Goal: Find specific page/section: Find specific page/section

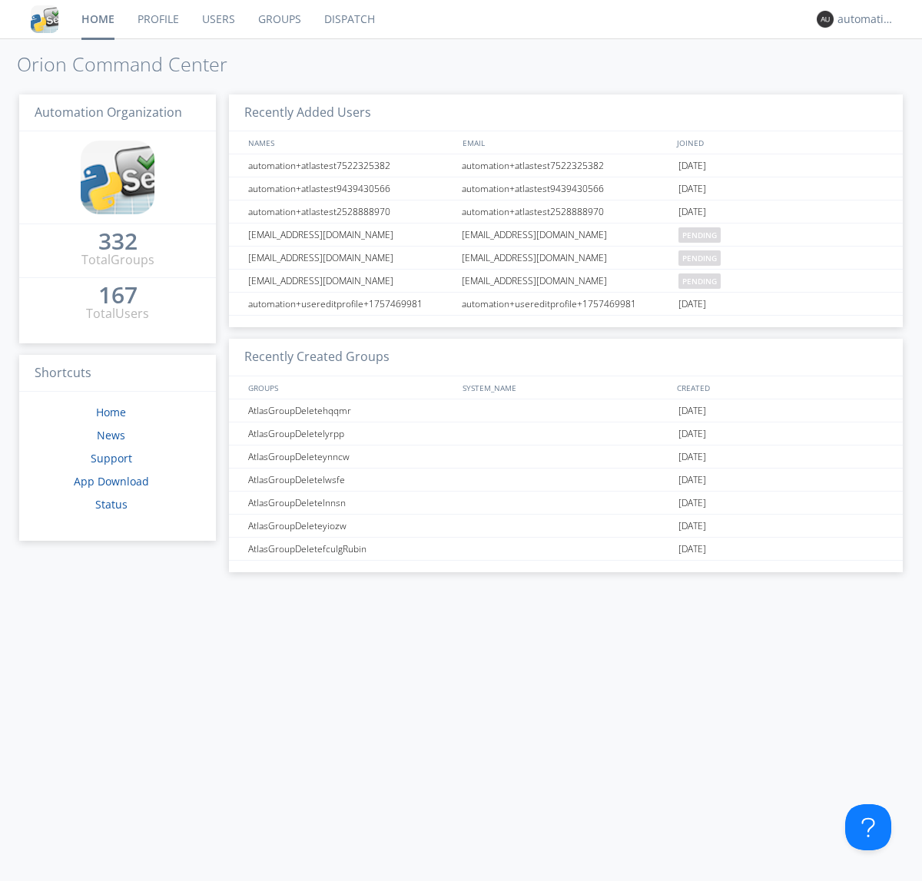
click at [348, 19] on link "Dispatch" at bounding box center [350, 19] width 74 height 38
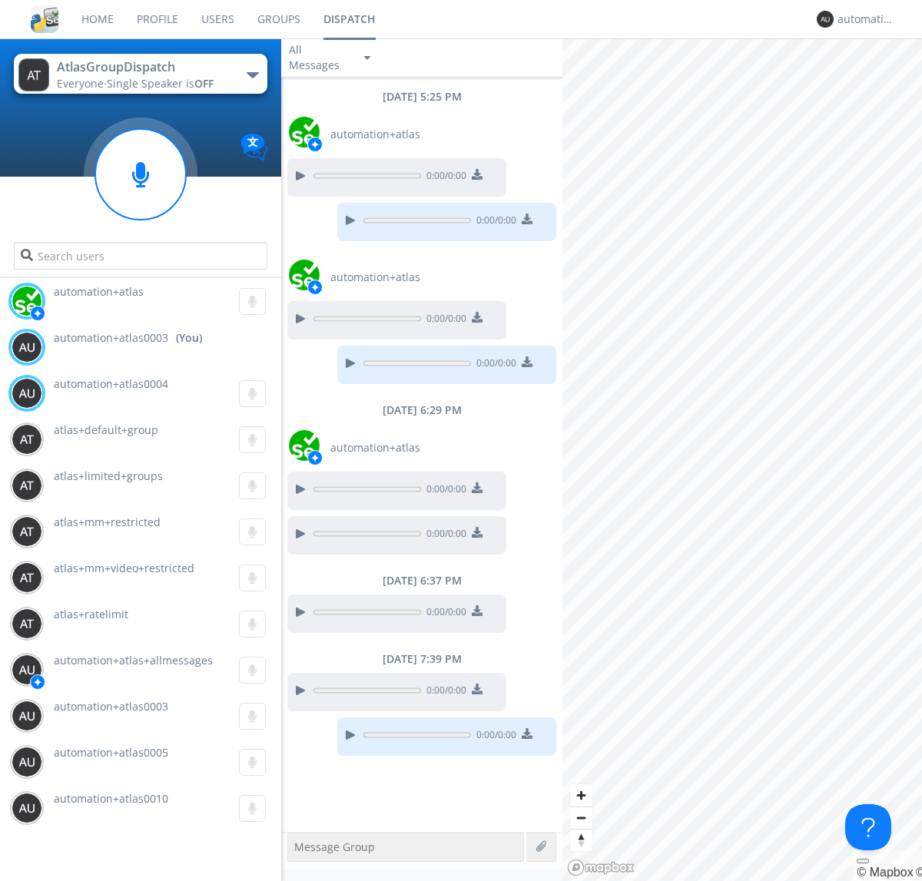
click at [252, 75] on div "button" at bounding box center [253, 75] width 12 height 6
click at [0, 0] on span "AtlasGroupDispatch2" at bounding box center [0, 0] width 0 height 0
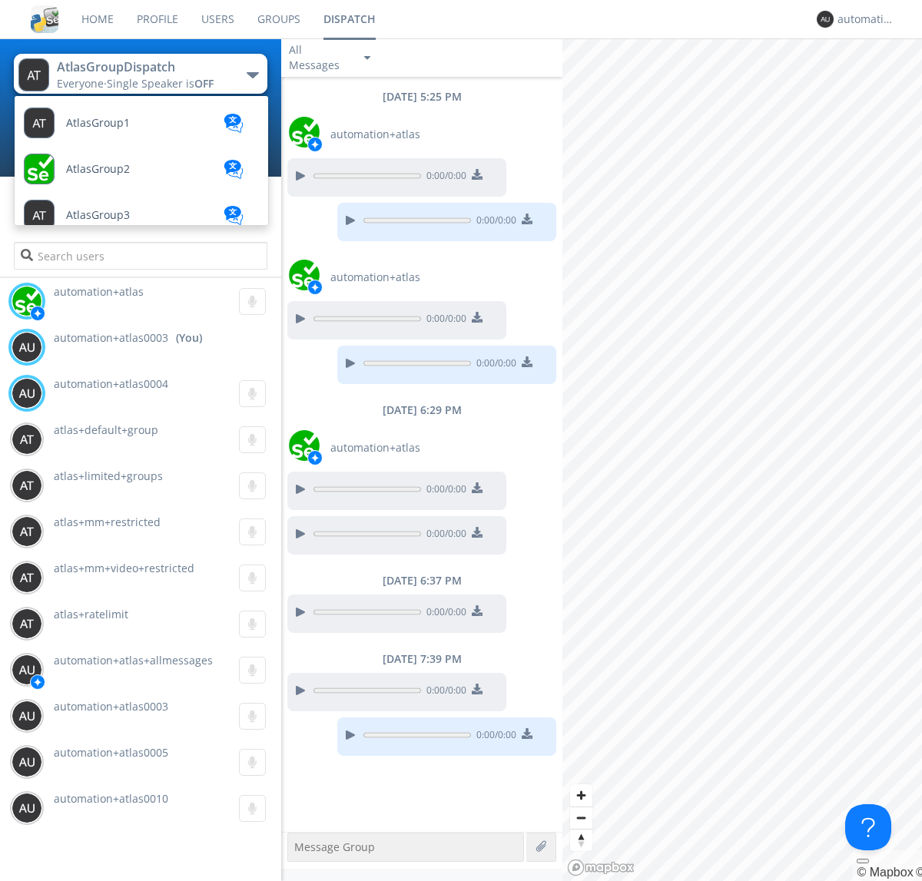
scroll to position [549, 0]
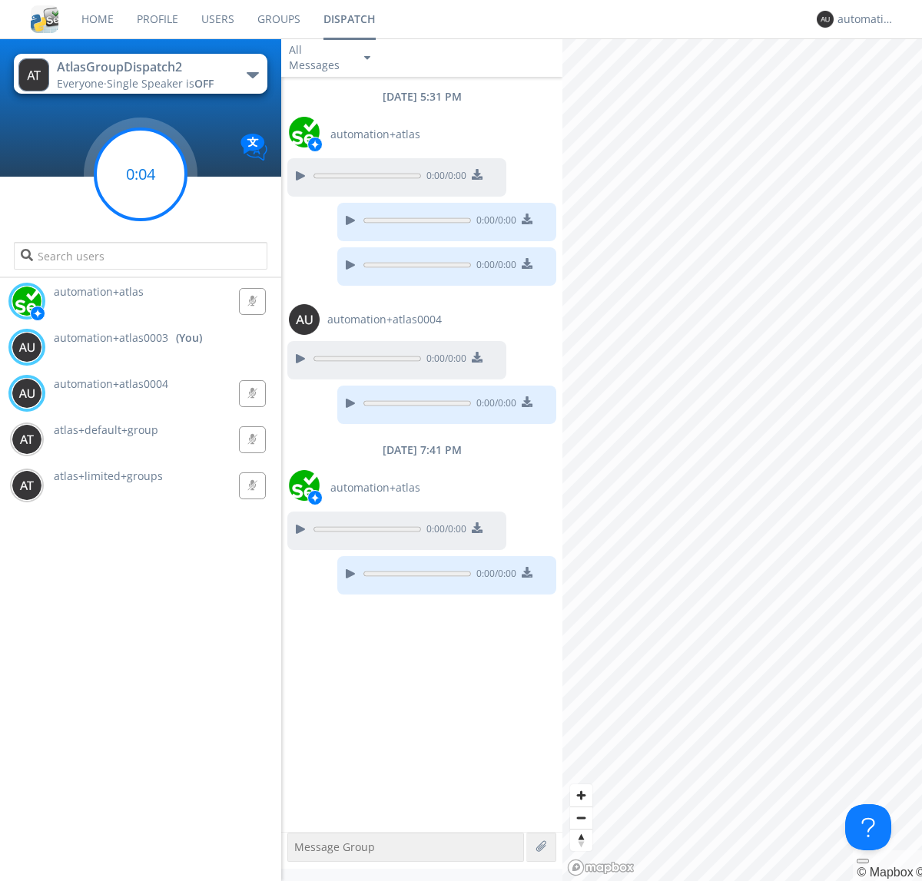
click at [141, 174] on g at bounding box center [140, 174] width 91 height 91
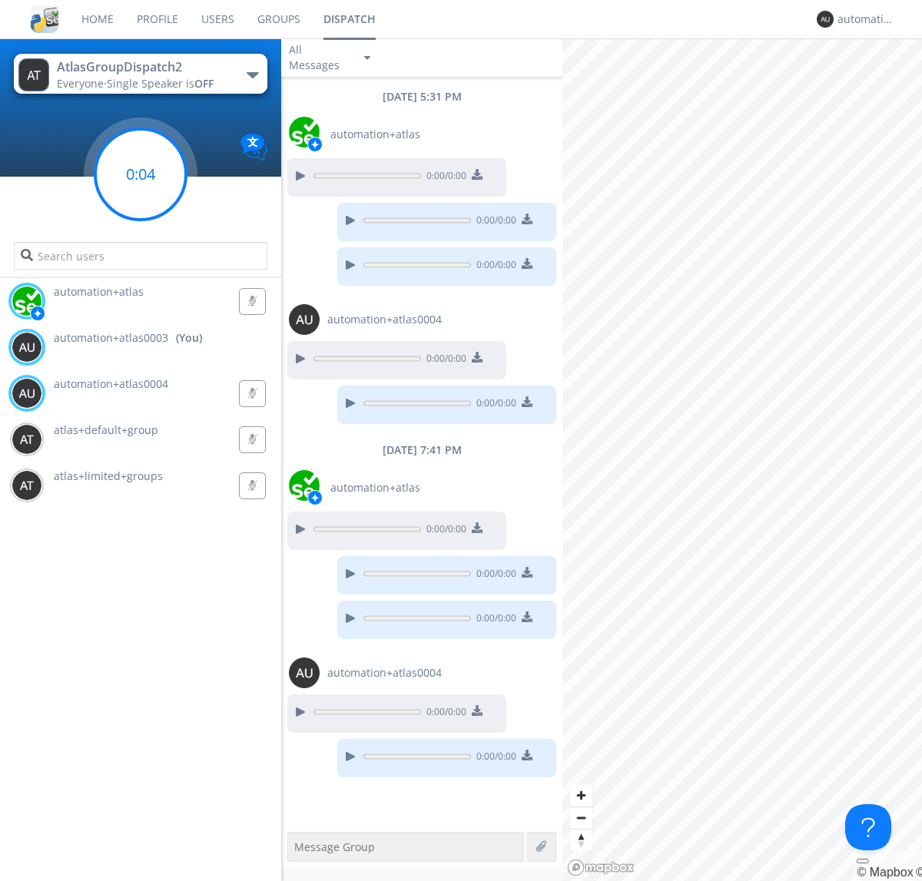
click at [141, 174] on g at bounding box center [140, 174] width 91 height 91
click at [862, 19] on div "automation+atlas0003" at bounding box center [867, 19] width 58 height 15
